Goal: Task Accomplishment & Management: Manage account settings

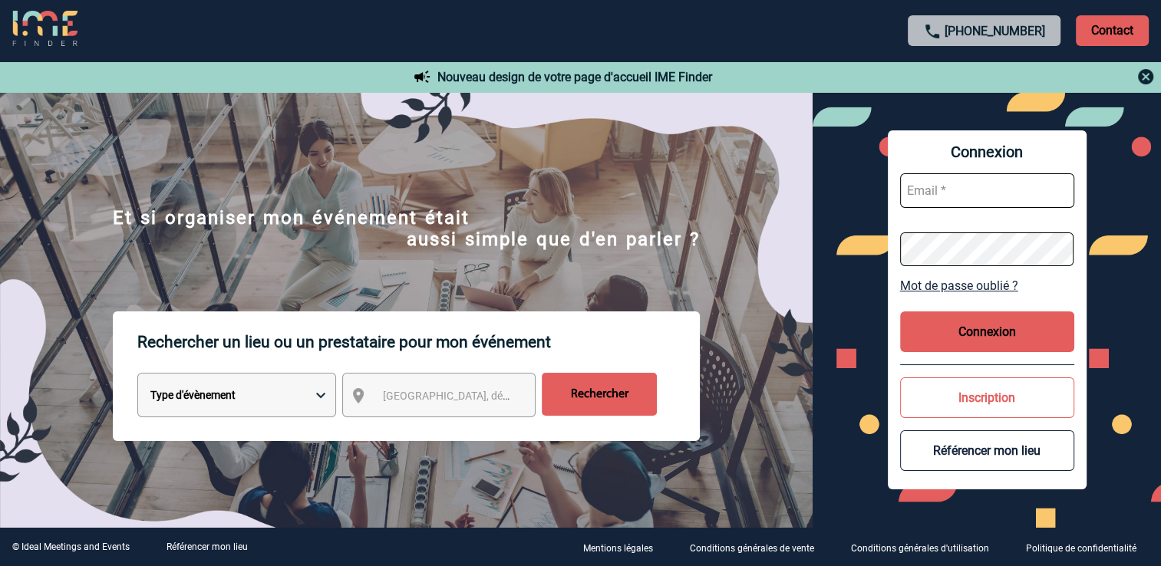
click at [973, 192] on input "text" at bounding box center [987, 190] width 174 height 35
type input "mthevenin@ime-groupe.com"
click at [983, 324] on button "Connexion" at bounding box center [987, 331] width 174 height 41
click at [953, 195] on input "text" at bounding box center [987, 190] width 174 height 35
type input "mthevenin@ime-groupe.com"
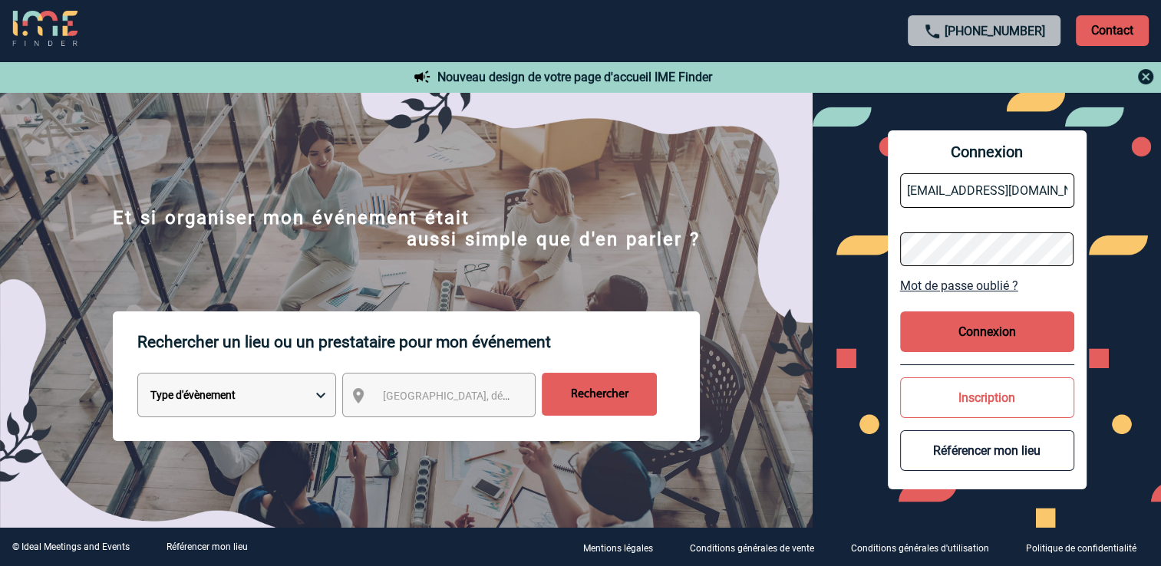
click at [911, 331] on button "Connexion" at bounding box center [987, 331] width 174 height 41
